Goal: Task Accomplishment & Management: Manage account settings

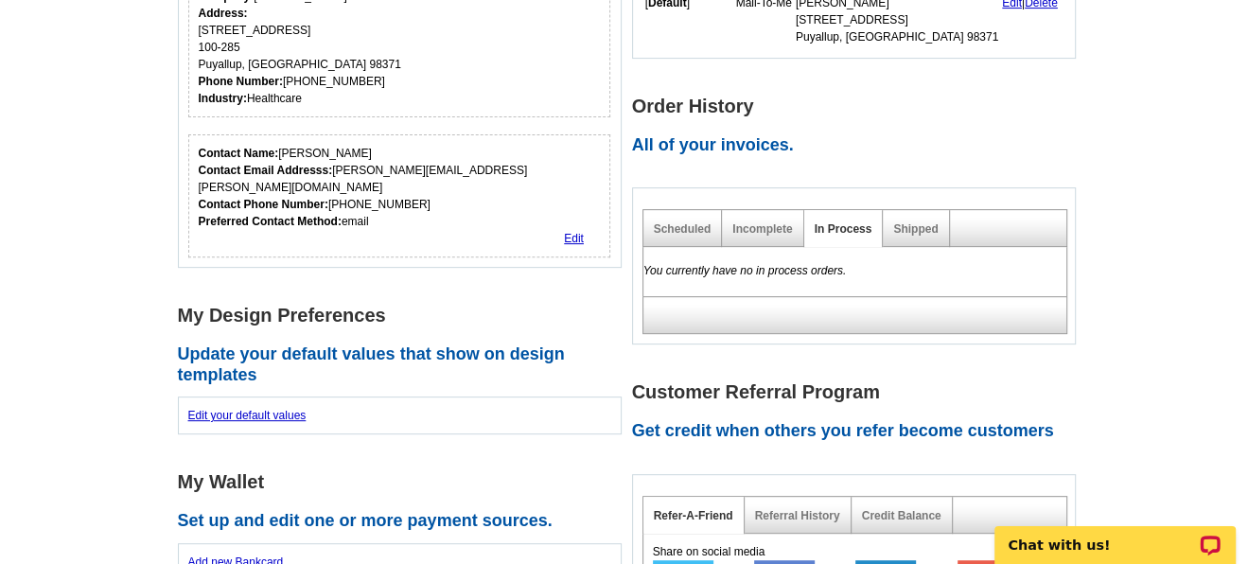
scroll to position [460, 0]
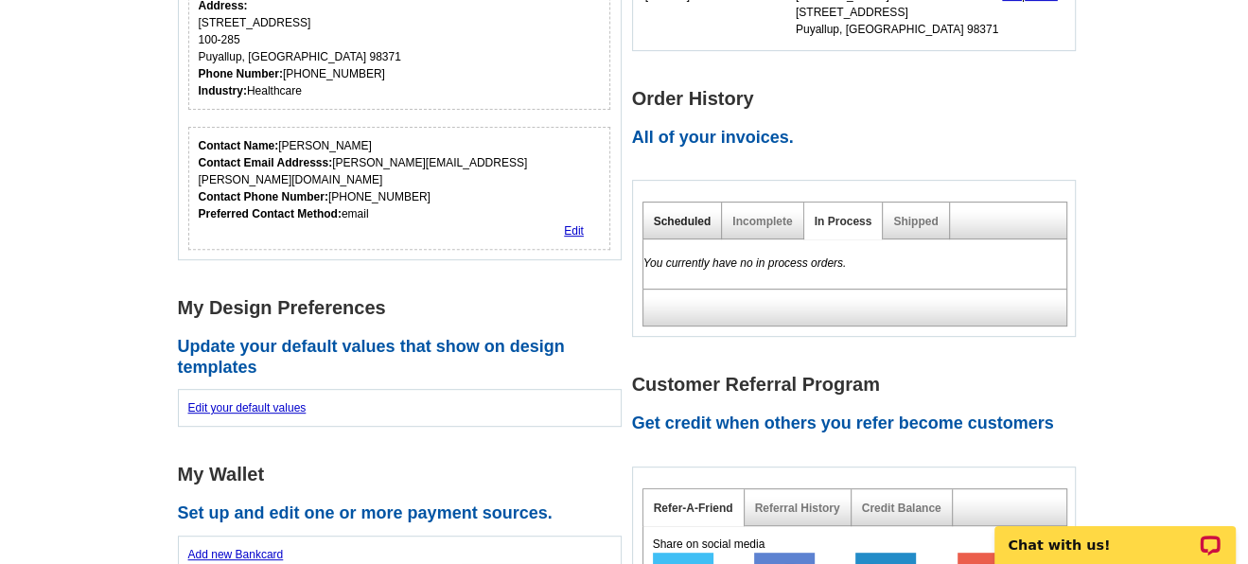
click at [679, 222] on link "Scheduled" at bounding box center [683, 221] width 58 height 13
click at [912, 220] on link "Shipped" at bounding box center [915, 221] width 44 height 13
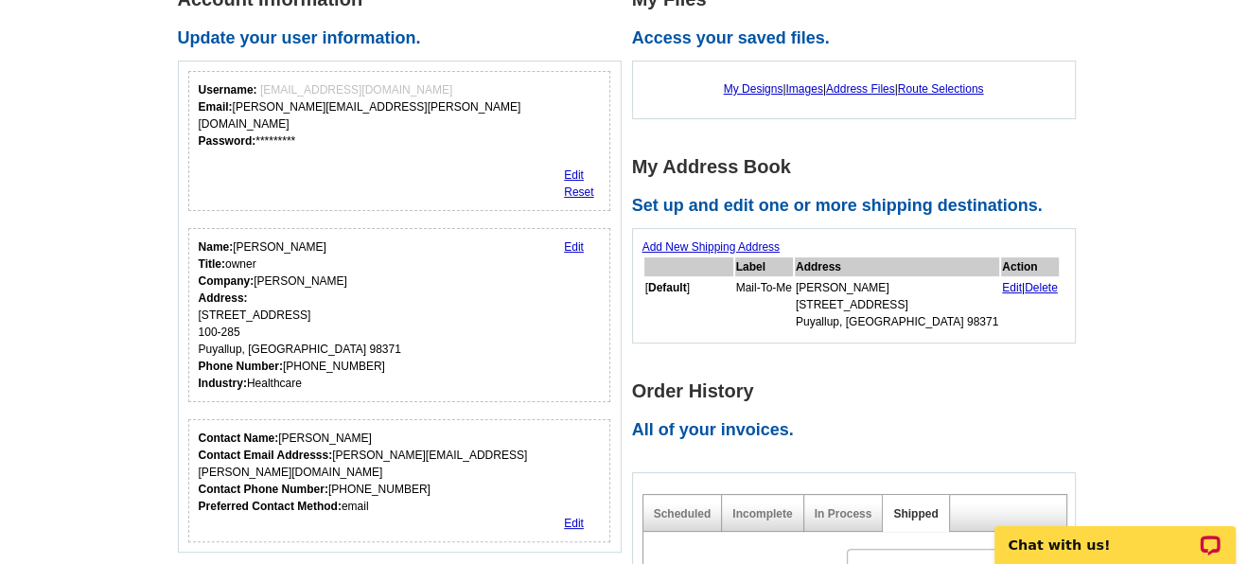
scroll to position [159, 0]
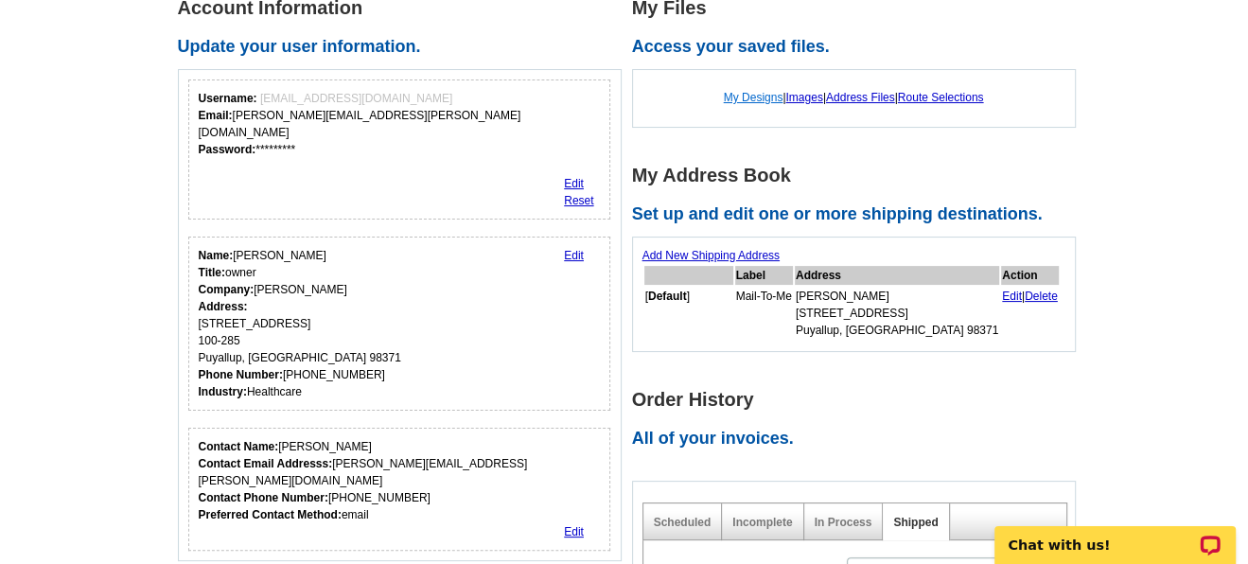
click at [761, 97] on link "My Designs" at bounding box center [754, 97] width 60 height 13
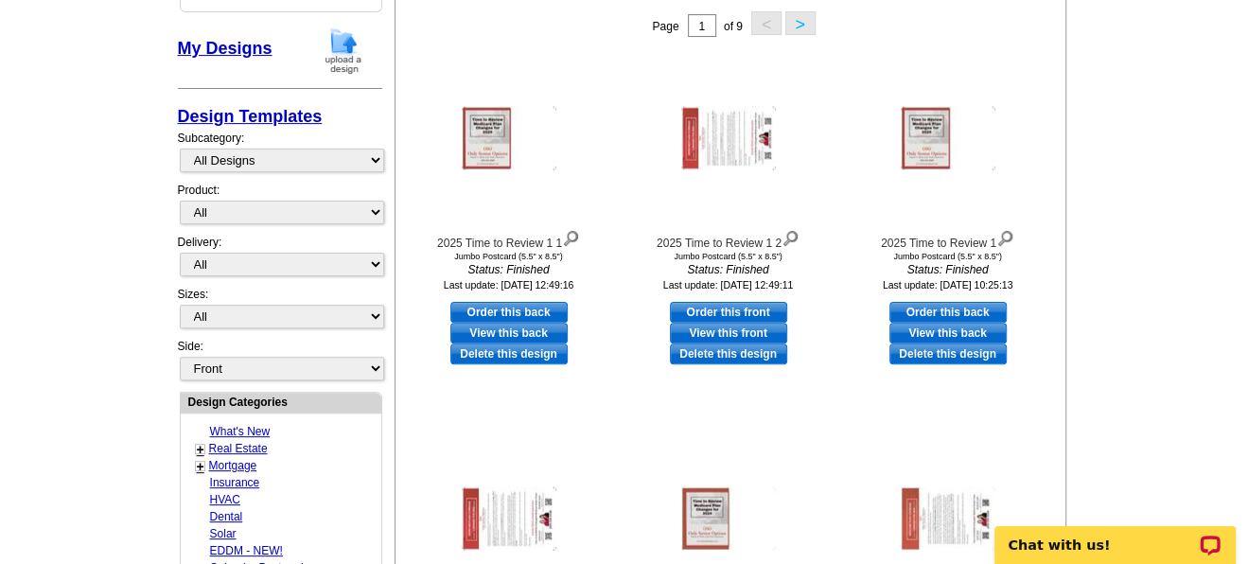
drag, startPoint x: 1252, startPoint y: 51, endPoint x: 1245, endPoint y: 121, distance: 70.4
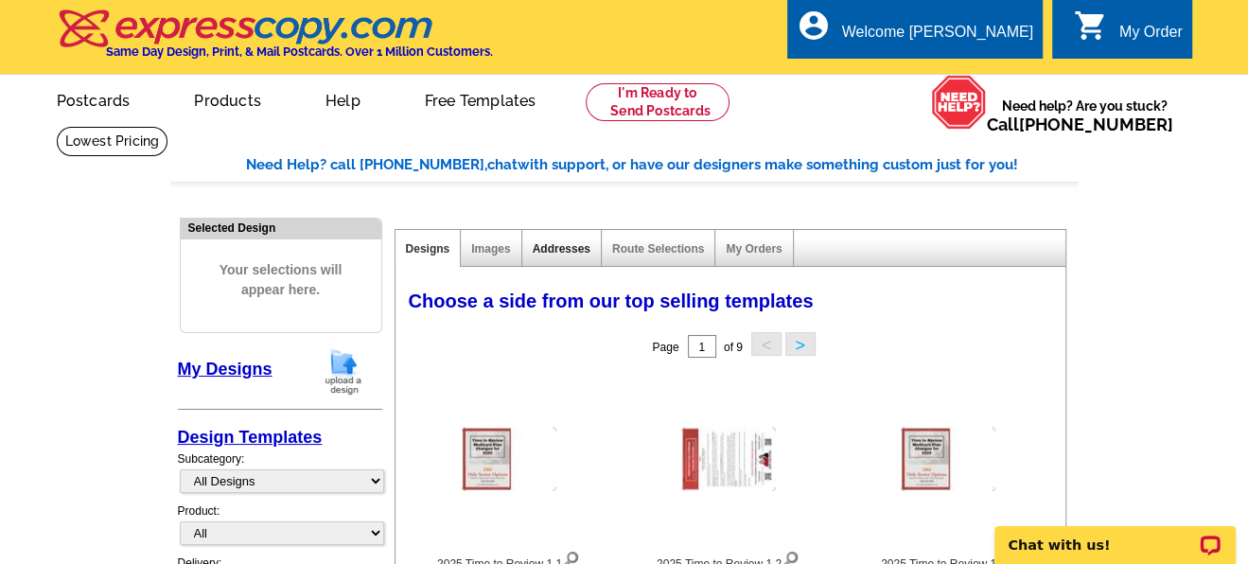
click at [543, 249] on link "Addresses" at bounding box center [562, 248] width 58 height 13
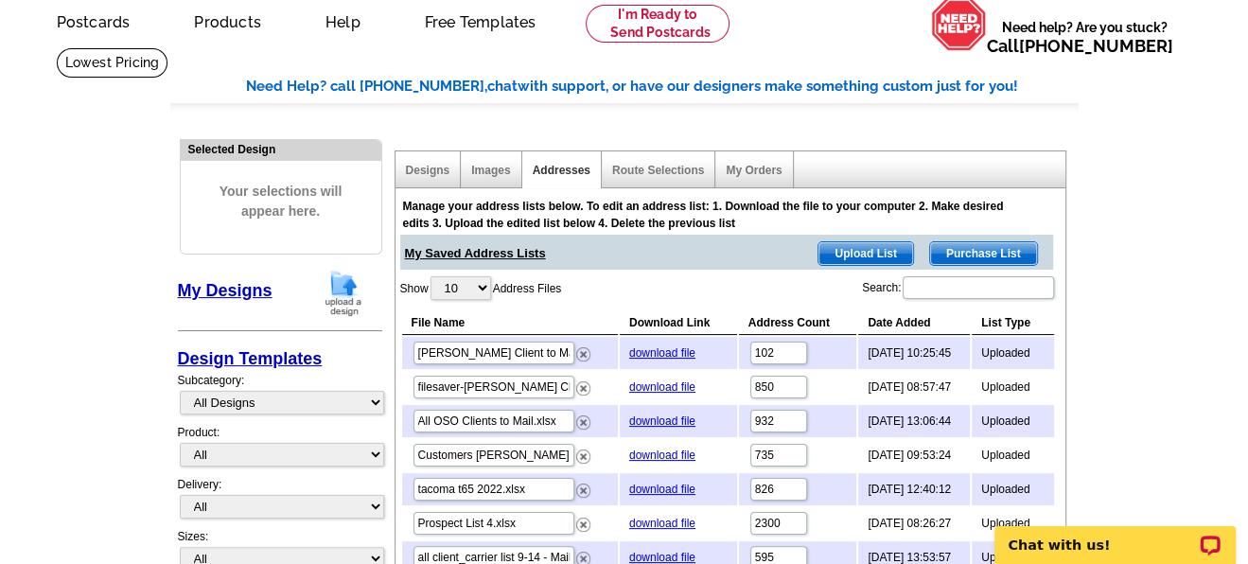
scroll to position [104, 0]
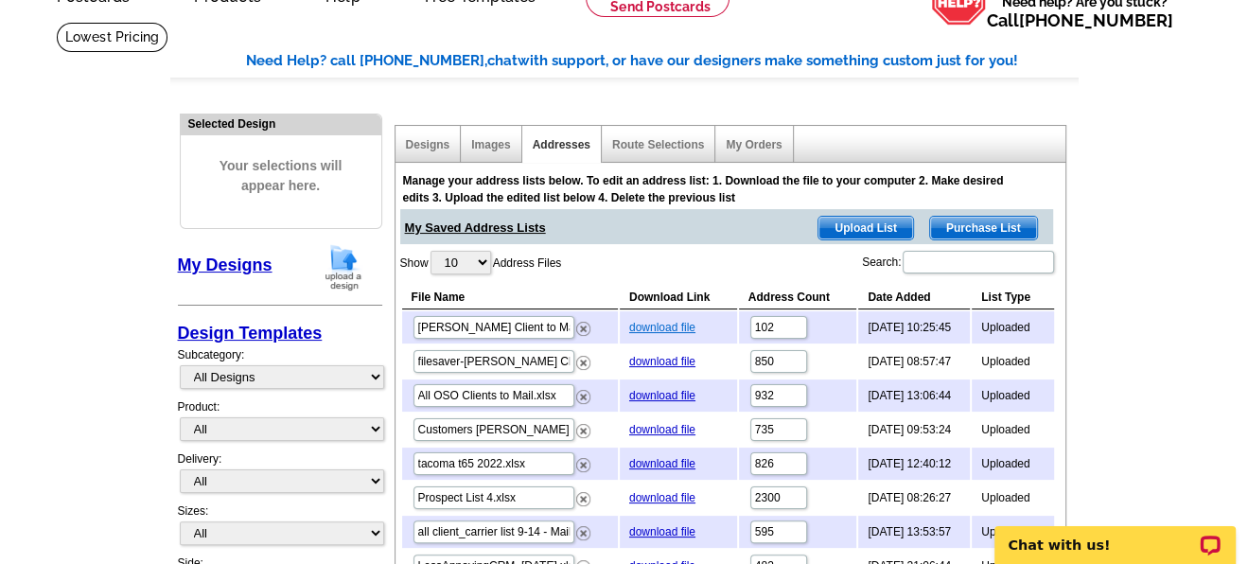
click at [637, 321] on link "download file" at bounding box center [662, 327] width 66 height 13
